Goal: Information Seeking & Learning: Learn about a topic

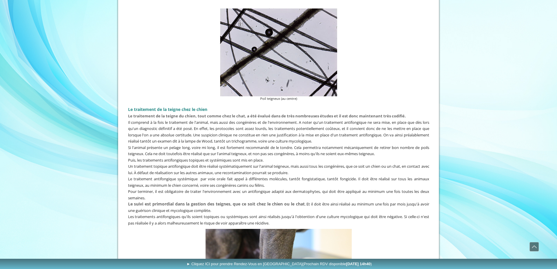
scroll to position [1088, 0]
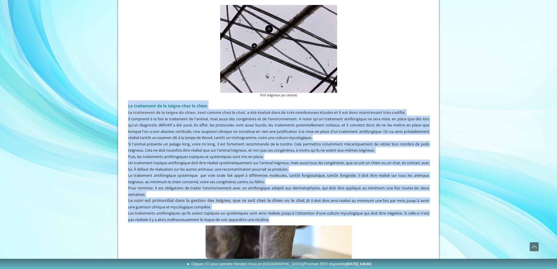
drag, startPoint x: 128, startPoint y: 106, endPoint x: 313, endPoint y: 219, distance: 216.8
click at [313, 219] on div "Le traitement de la teigne chez le chien Le traitement de la teigne du chien, t…" at bounding box center [279, 161] width 304 height 125
copy div "Lo ipsumdolor si am consec adip el seddo Ei temporinci ut la etdolo ma aliqu, e…"
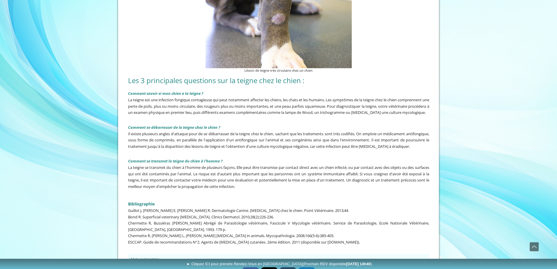
scroll to position [1353, 0]
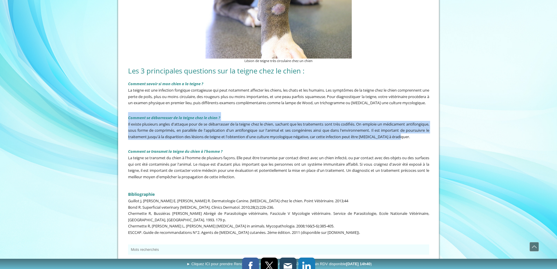
drag, startPoint x: 128, startPoint y: 124, endPoint x: 427, endPoint y: 142, distance: 299.2
click at [427, 142] on div "Comment savoir si mon chien a la teigne ? La teigne est une infection fongique …" at bounding box center [279, 129] width 304 height 104
copy div "Comment se débarrasser de la teigne chez le chien ? Il existe plusieurs angles …"
